Goal: Information Seeking & Learning: Compare options

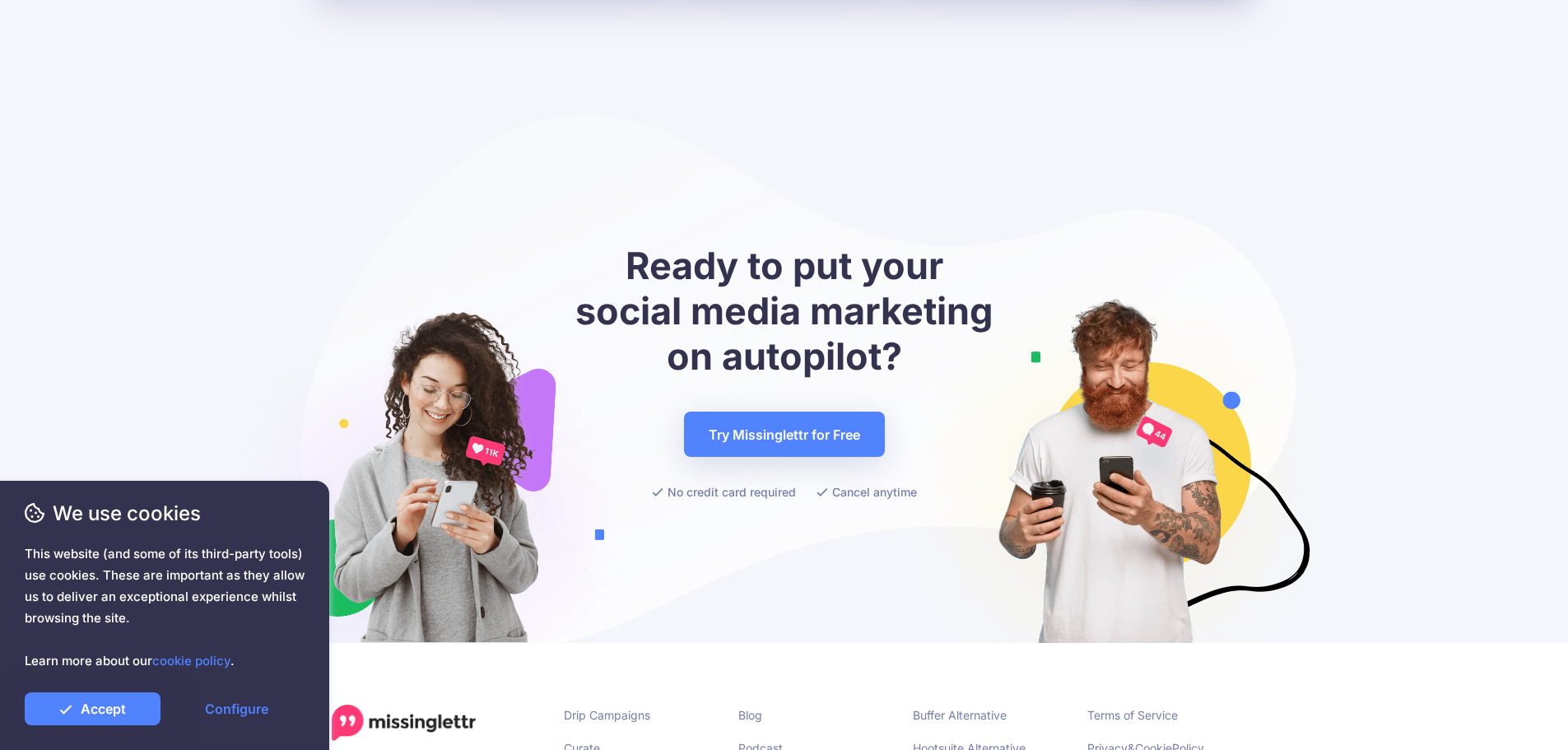
scroll to position [6524, 0]
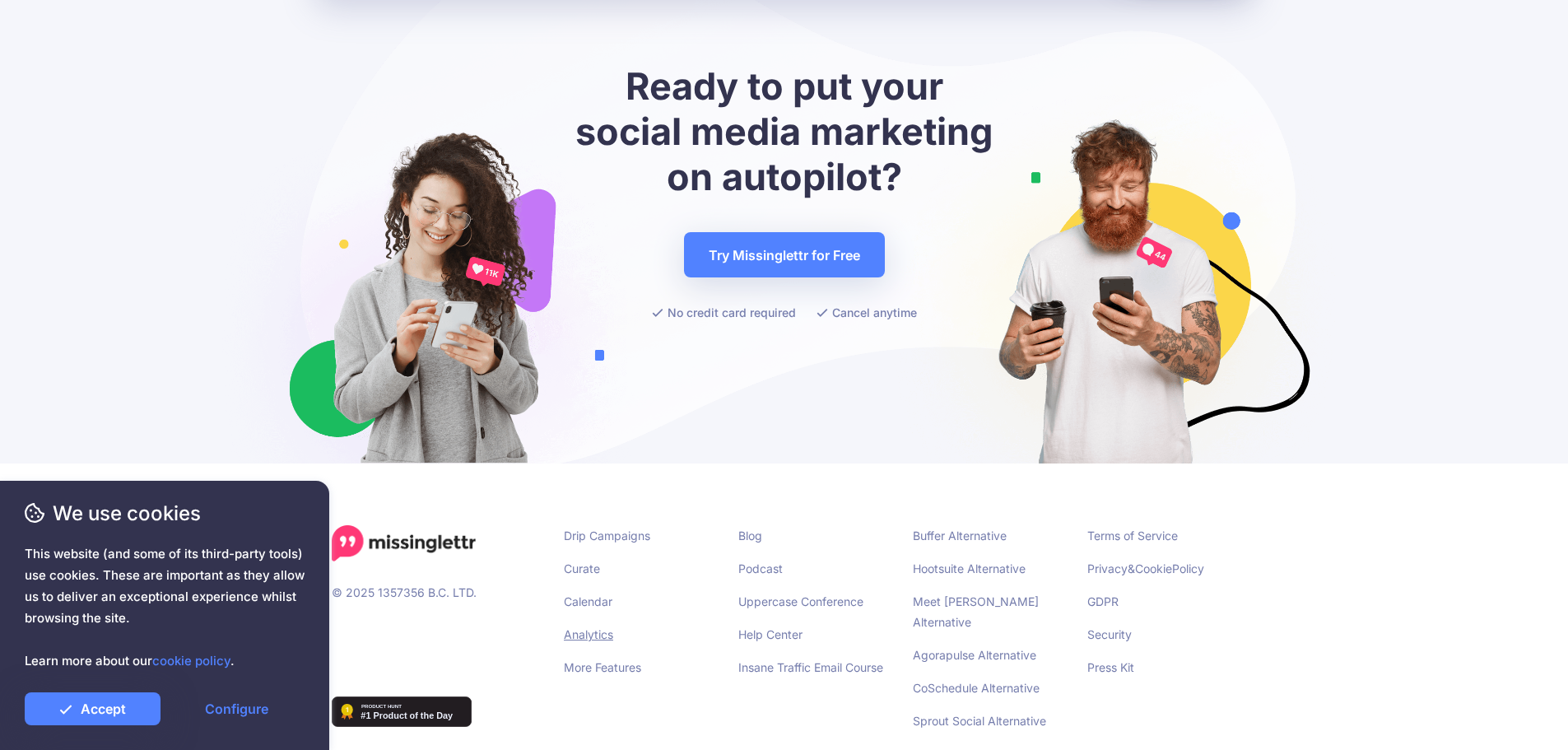
click at [585, 628] on link "Analytics" at bounding box center [588, 635] width 50 height 14
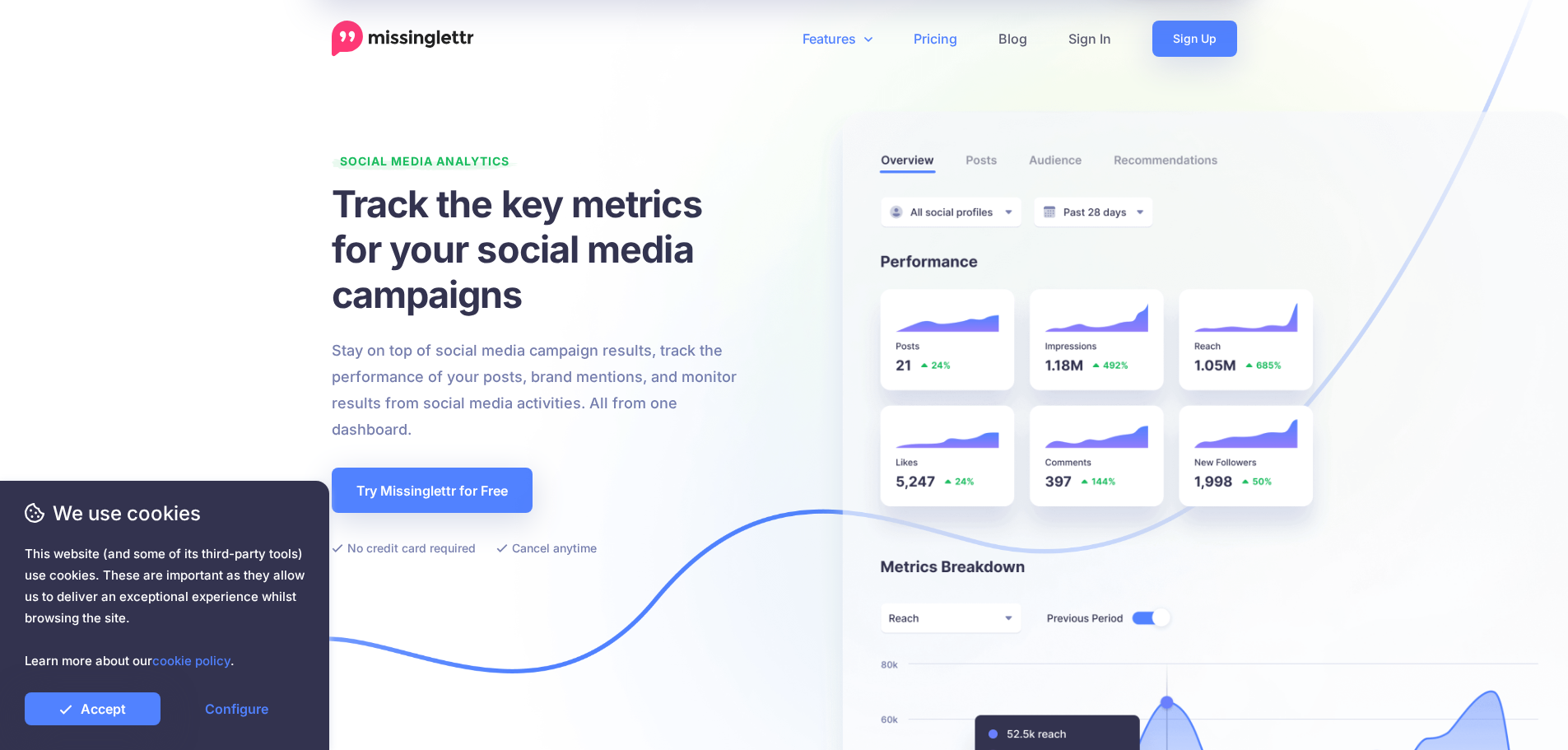
click at [930, 41] on link "Pricing" at bounding box center [935, 39] width 85 height 37
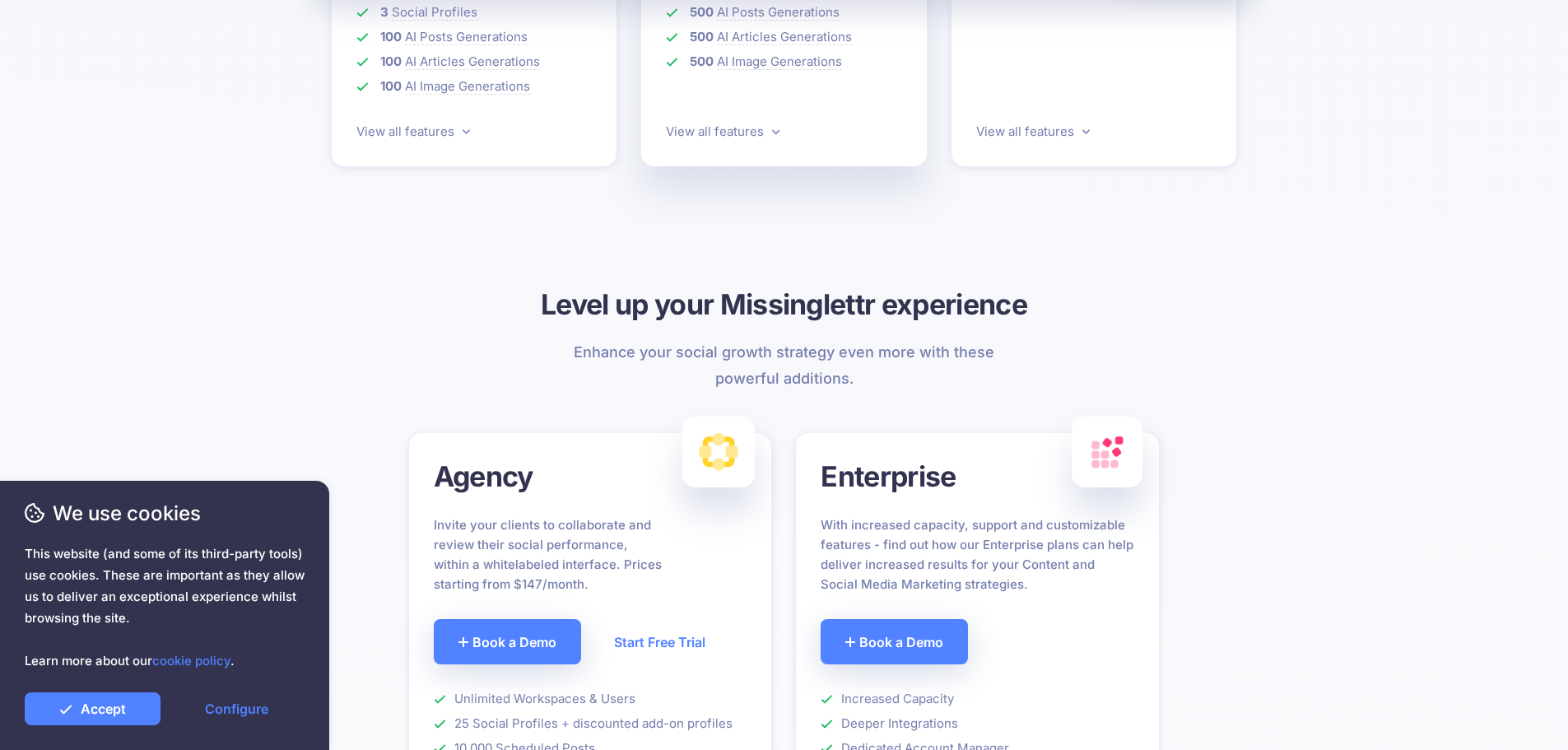
scroll to position [823, 0]
click at [395, 127] on link "View all features" at bounding box center [413, 131] width 113 height 16
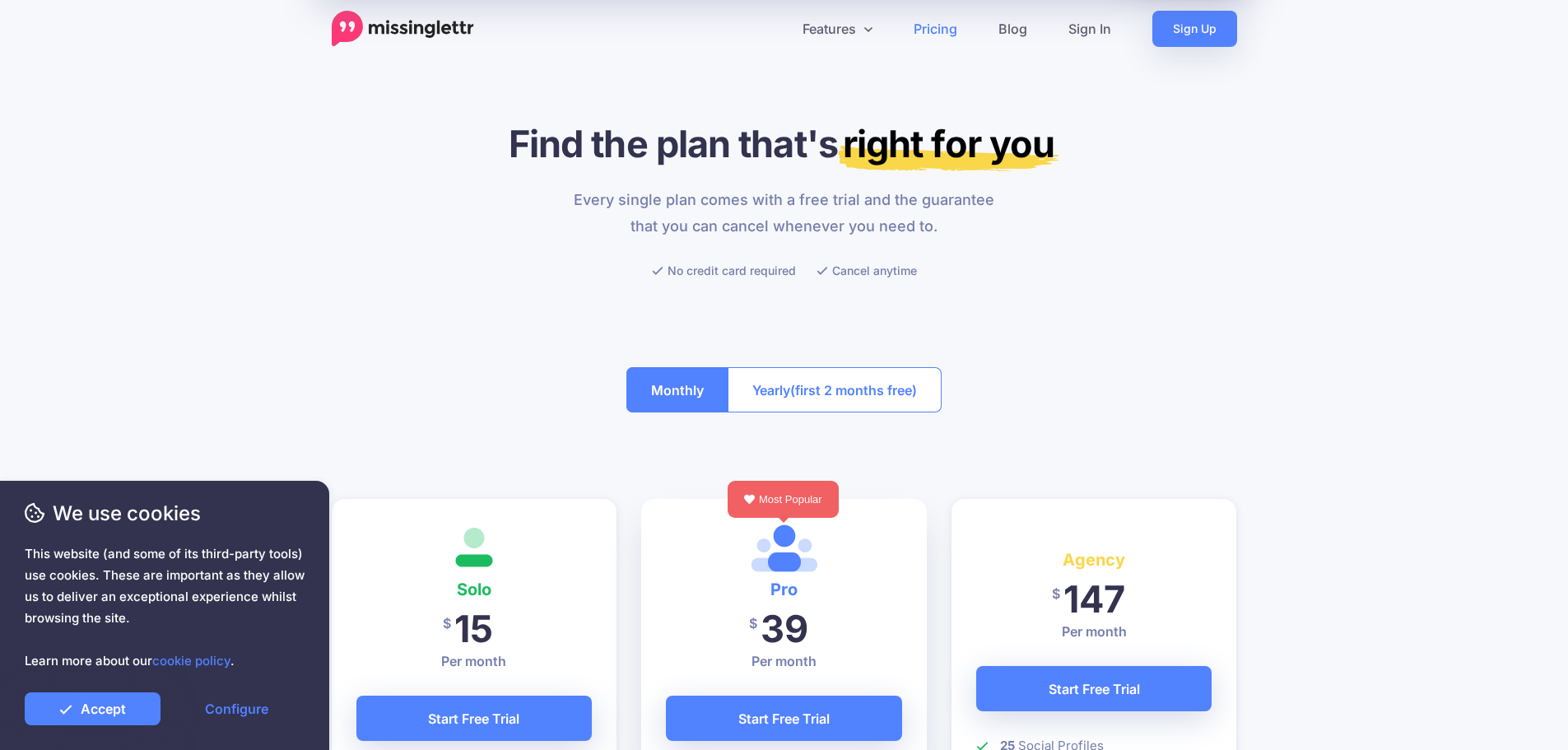
scroll to position [0, 0]
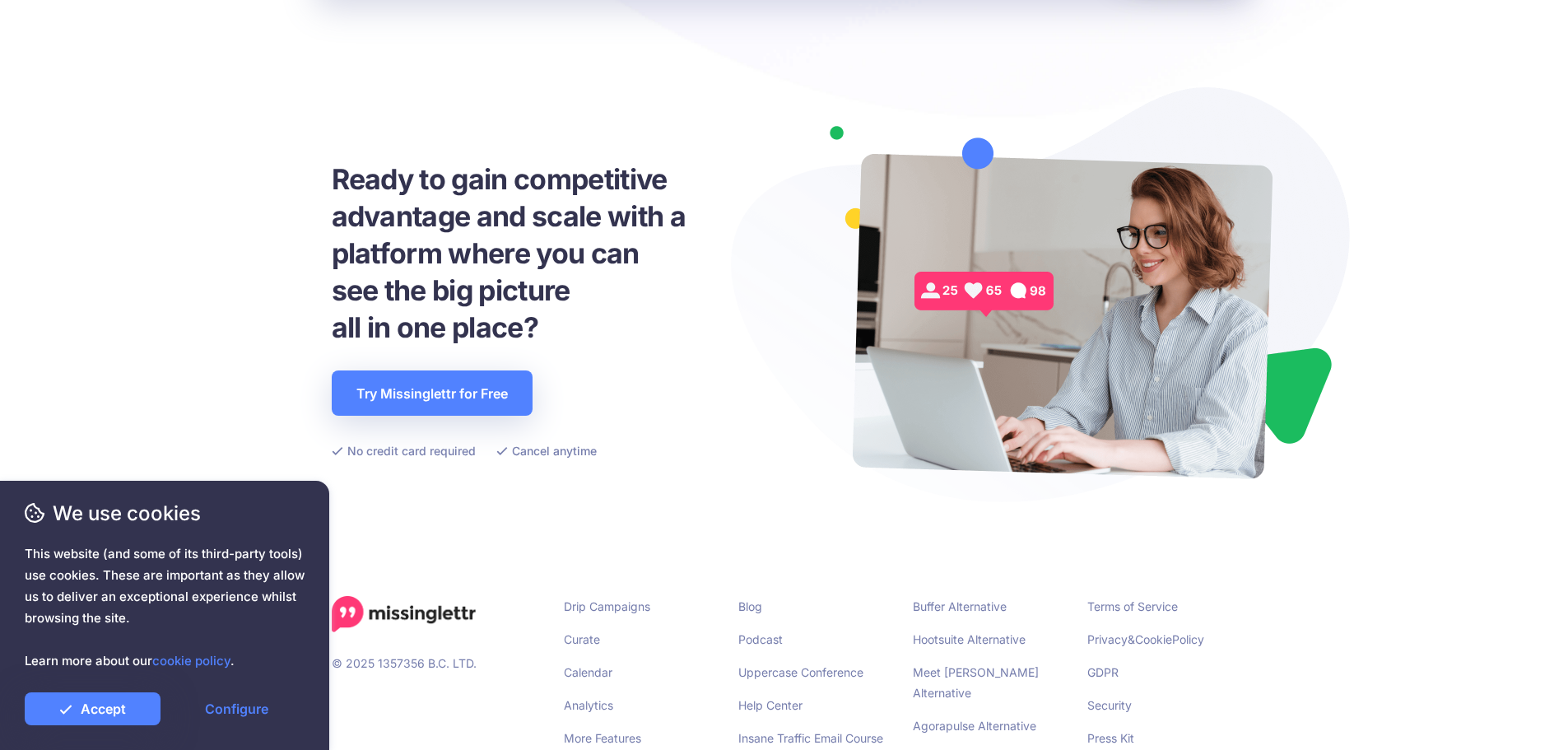
scroll to position [3880, 0]
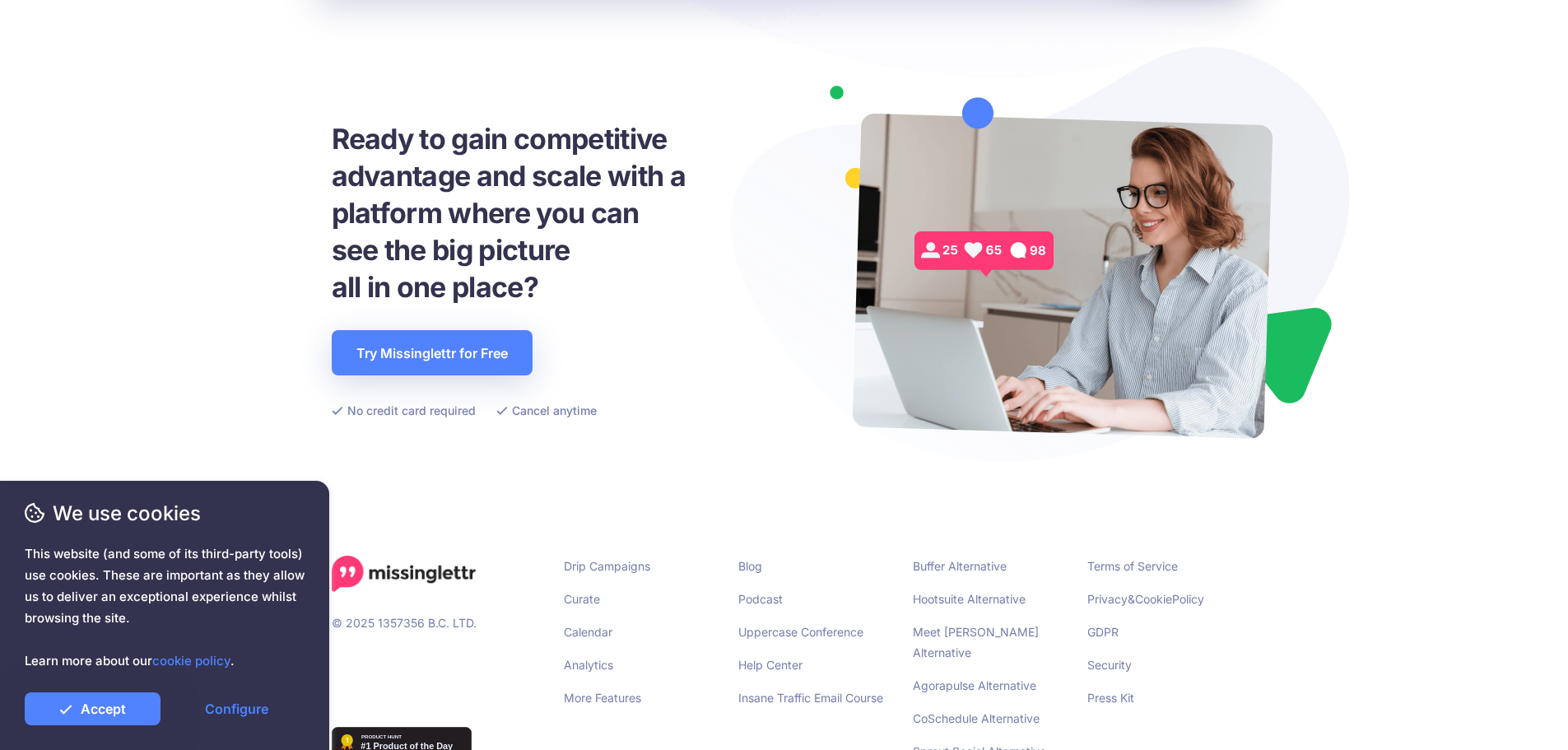
click at [965, 745] on link "Sprout Social Alternative" at bounding box center [979, 752] width 133 height 14
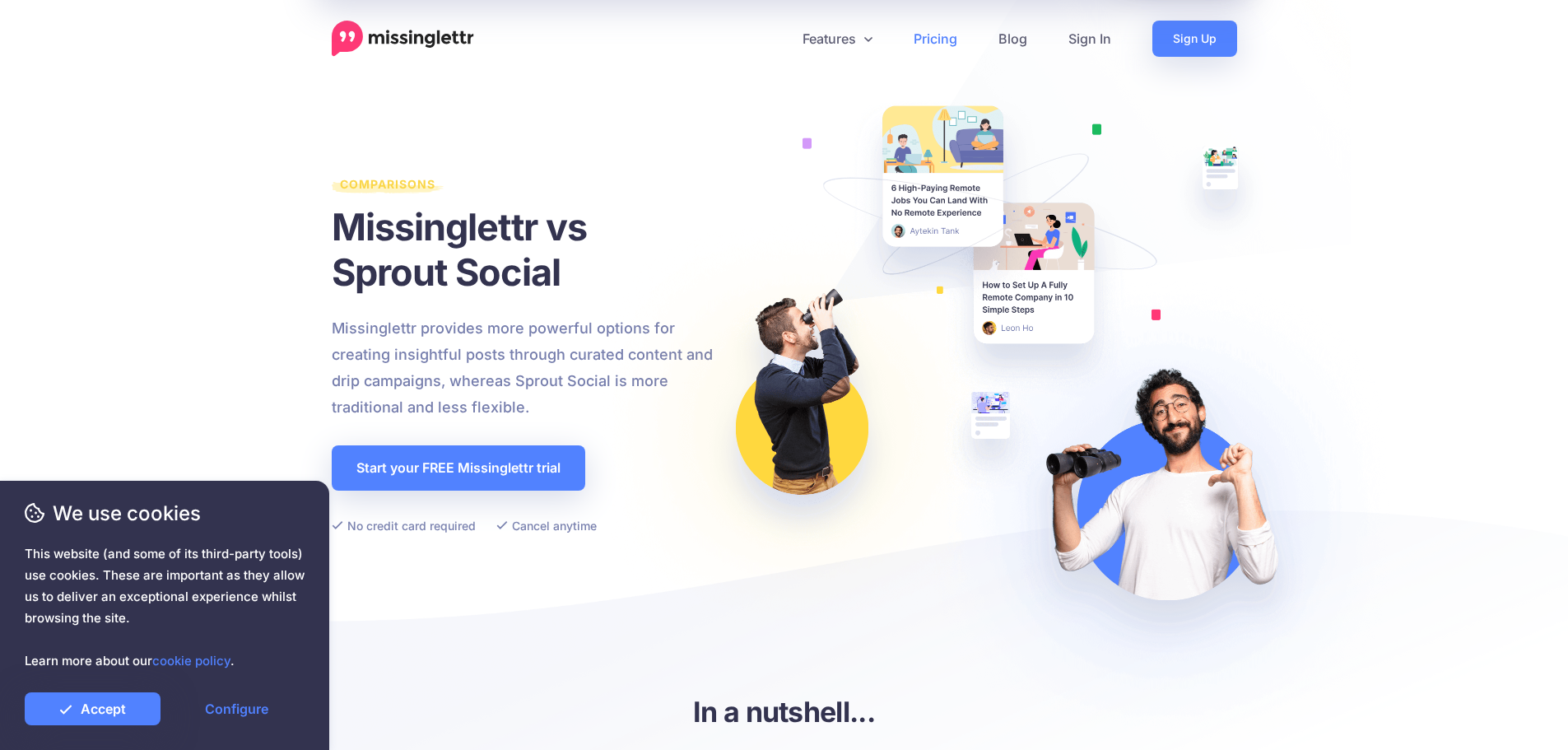
click at [944, 39] on link "Pricing" at bounding box center [935, 39] width 85 height 37
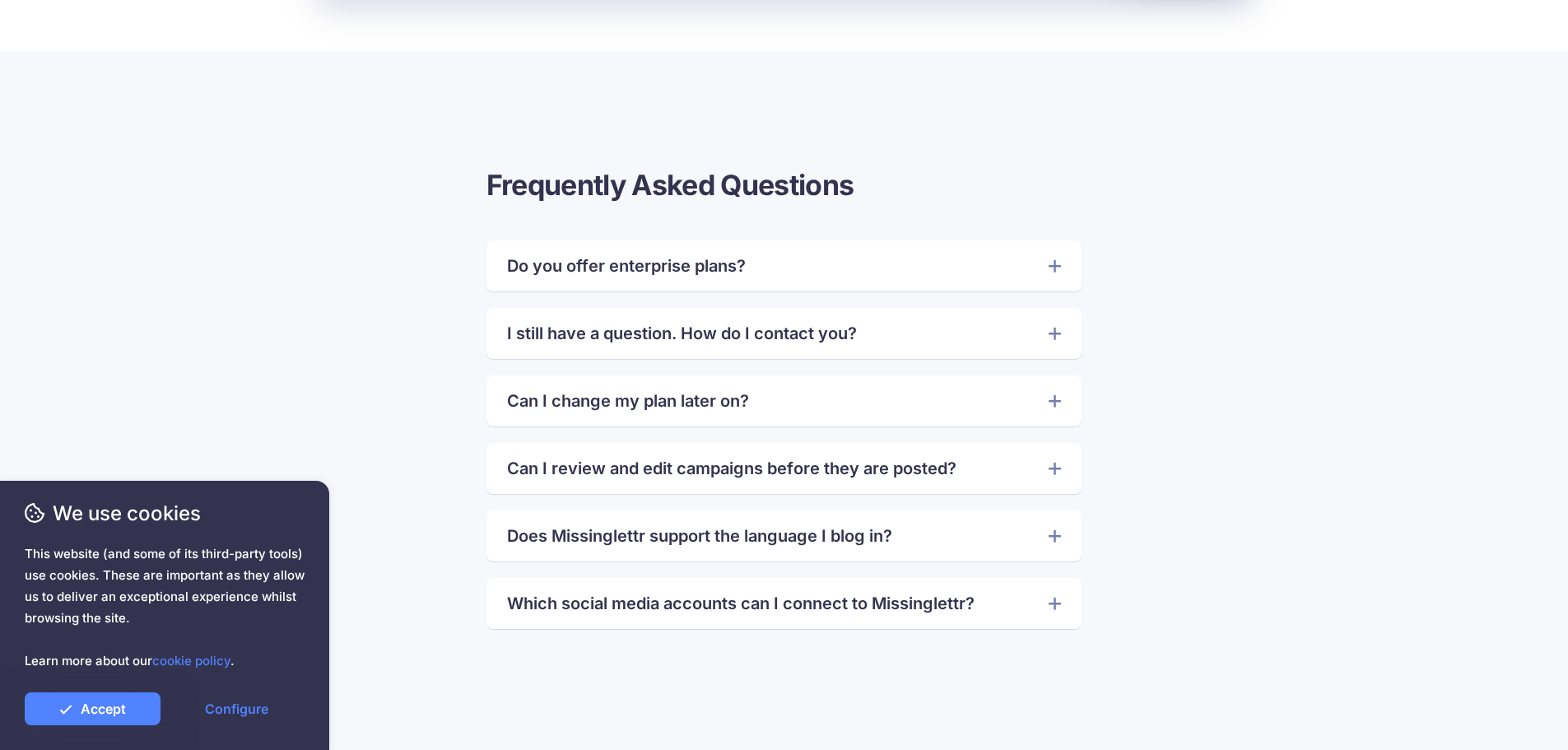
scroll to position [3849, 0]
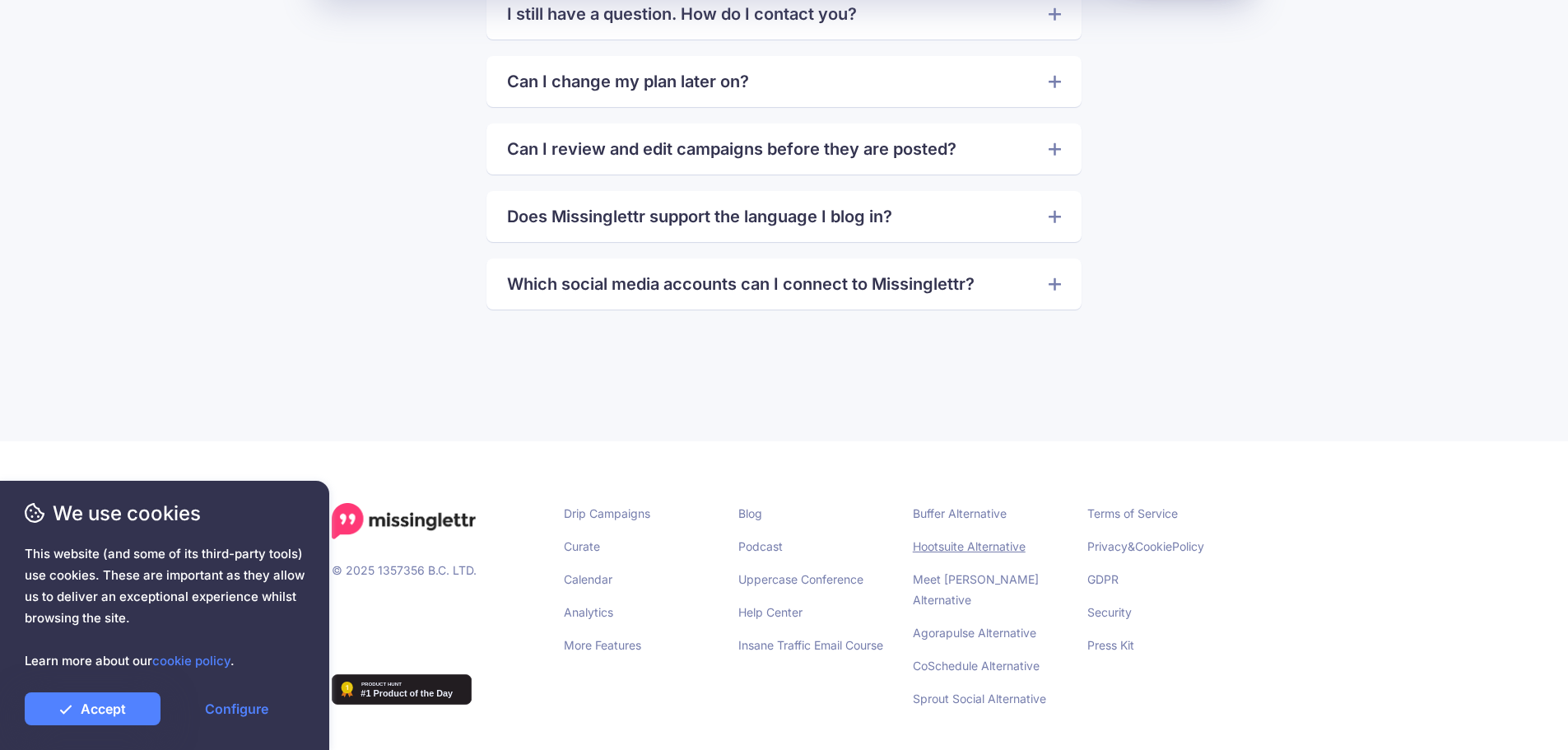
click at [954, 548] on link "Hootsuite Alternative" at bounding box center [968, 547] width 112 height 14
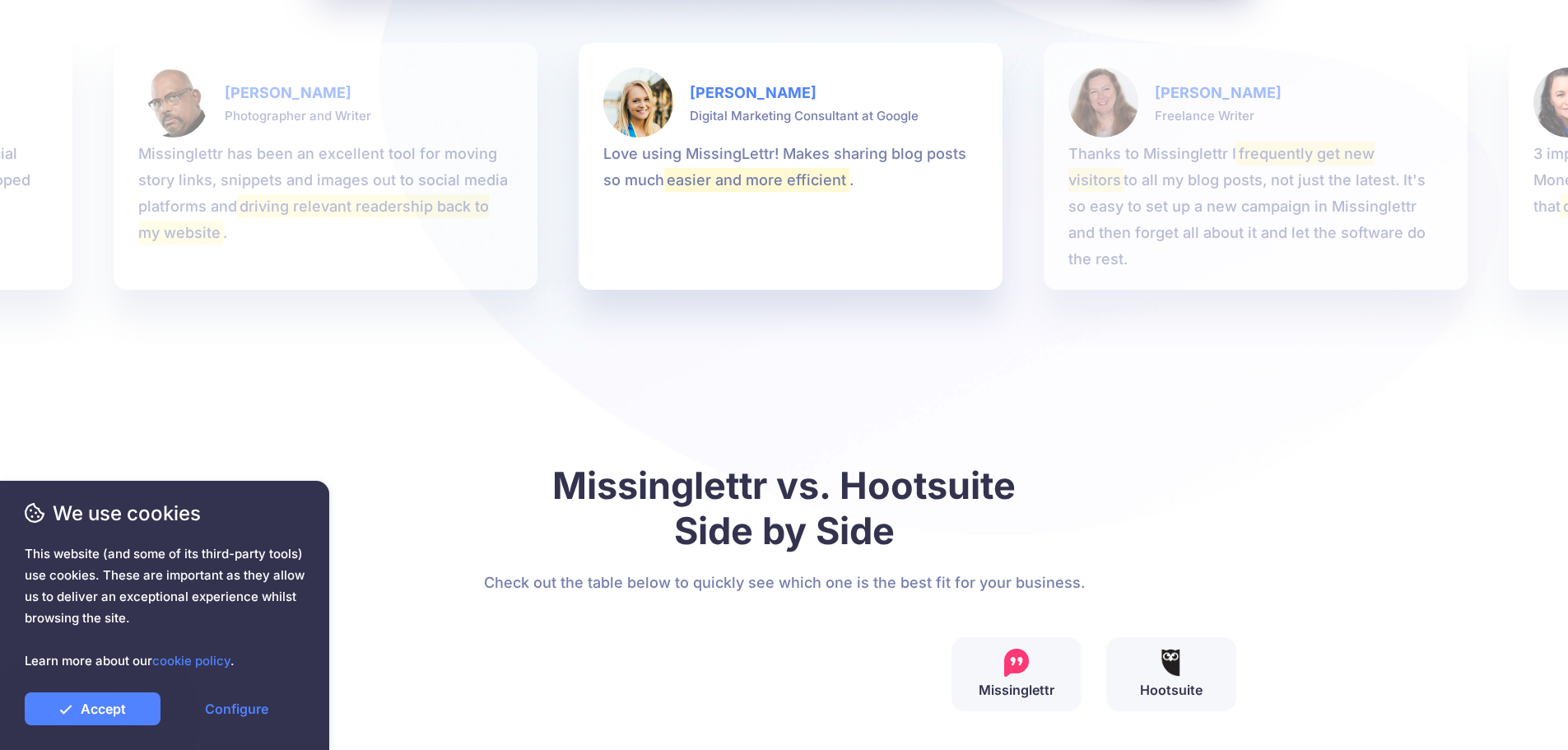
scroll to position [2717, 0]
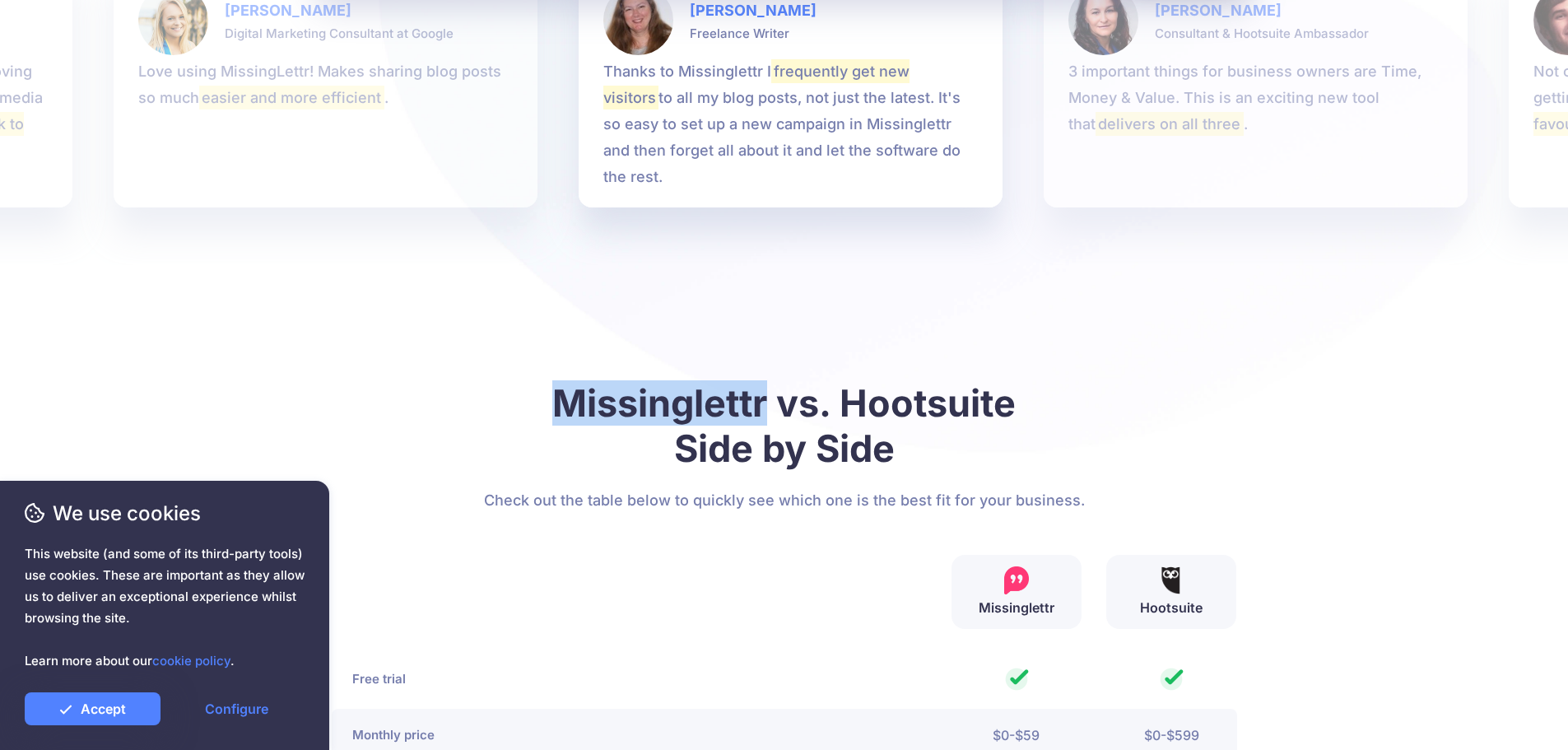
drag, startPoint x: 770, startPoint y: 404, endPoint x: 557, endPoint y: 422, distance: 213.8
click at [557, 422] on h2 "Missinglettr vs. Hootsuite Side by Side" at bounding box center [784, 426] width 906 height 91
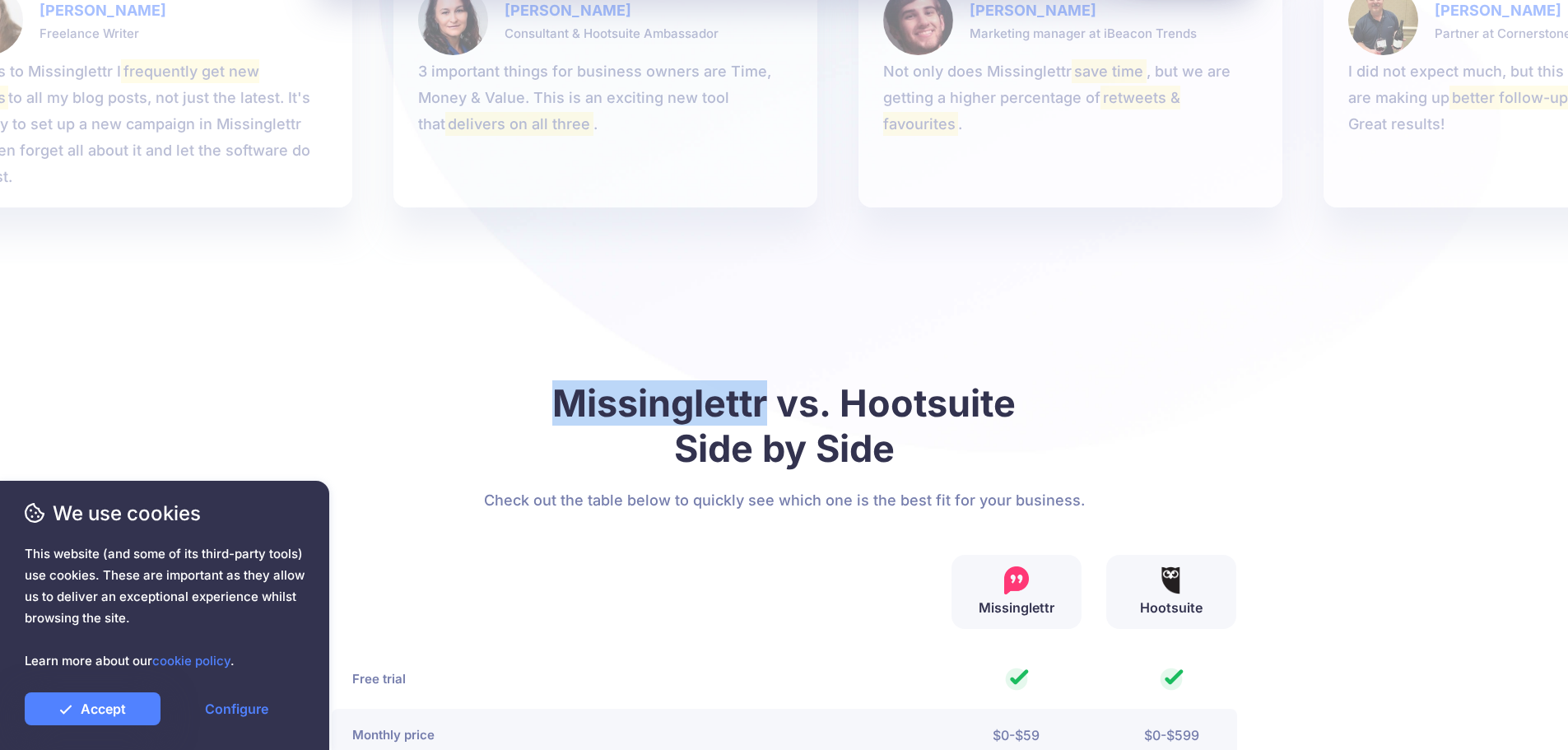
copy h2 "Missinglettr"
